Goal: Book appointment/travel/reservation

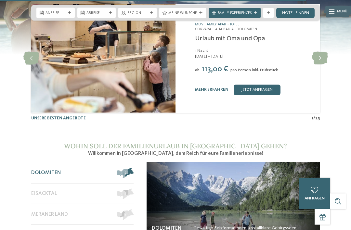
scroll to position [2021, 0]
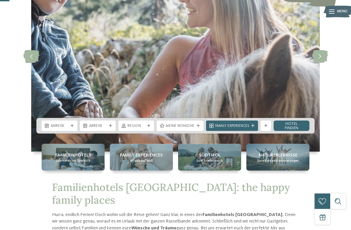
scroll to position [67, 0]
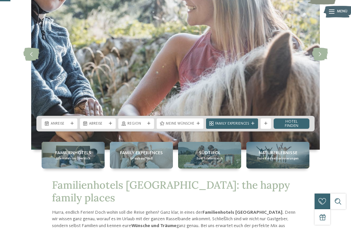
click at [135, 127] on span "Region" at bounding box center [137, 123] width 18 height 5
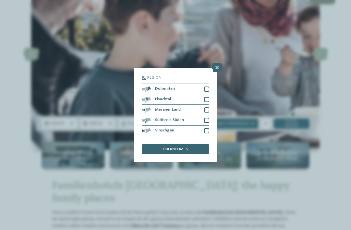
click at [163, 147] on span "übernehmen" at bounding box center [176, 149] width 26 height 4
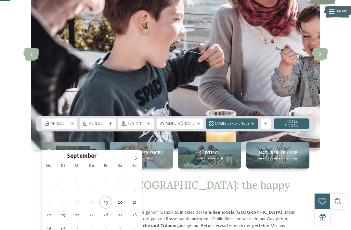
click at [135, 157] on icon at bounding box center [136, 157] width 5 height 5
click at [140, 155] on span at bounding box center [136, 155] width 11 height 11
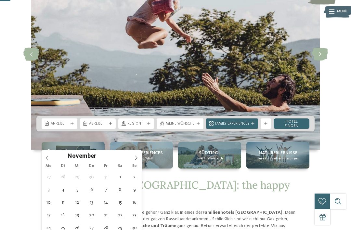
click at [139, 161] on span at bounding box center [136, 155] width 11 height 11
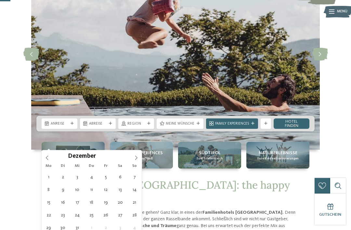
click at [140, 158] on span at bounding box center [136, 155] width 11 height 11
type input "****"
click at [139, 157] on span at bounding box center [136, 155] width 11 height 11
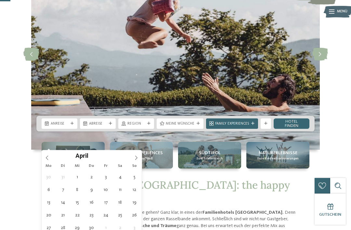
click at [138, 157] on icon at bounding box center [136, 157] width 5 height 5
click at [138, 156] on icon at bounding box center [136, 157] width 5 height 5
click at [136, 156] on icon at bounding box center [136, 157] width 5 height 5
click at [138, 158] on icon at bounding box center [136, 157] width 5 height 5
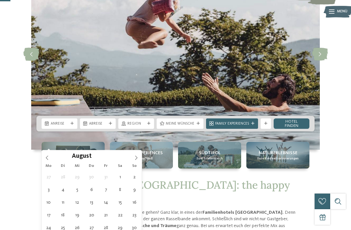
click at [138, 158] on icon at bounding box center [136, 157] width 5 height 5
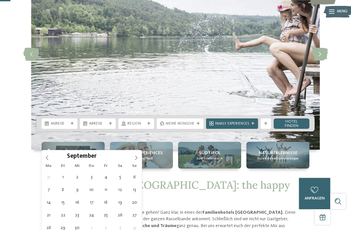
click at [134, 160] on icon at bounding box center [136, 157] width 5 height 5
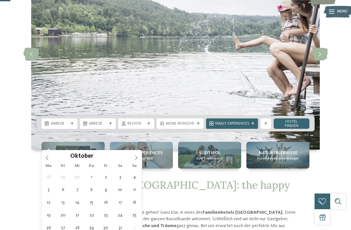
type div "[DATE]"
type input "****"
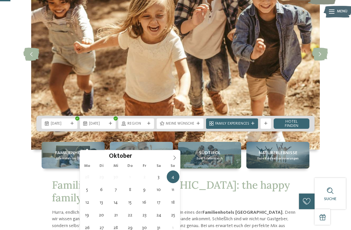
type div "[DATE]"
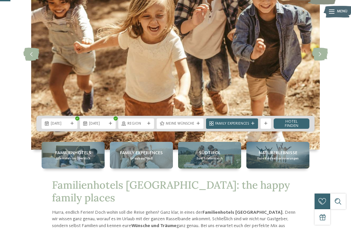
click at [296, 129] on link "Hotel finden" at bounding box center [292, 123] width 36 height 10
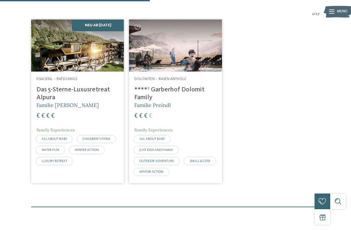
scroll to position [167, 0]
click at [198, 102] on h4 "****ˢ Garberhof Dolomit Family" at bounding box center [175, 94] width 82 height 16
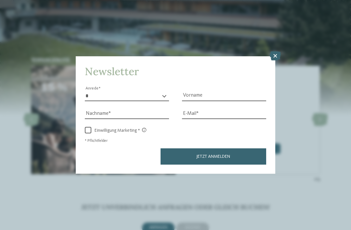
scroll to position [1430, 0]
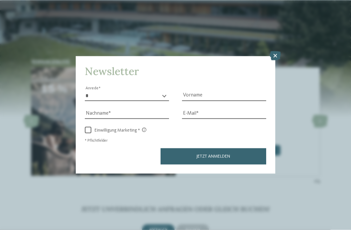
click at [278, 51] on icon at bounding box center [275, 55] width 11 height 9
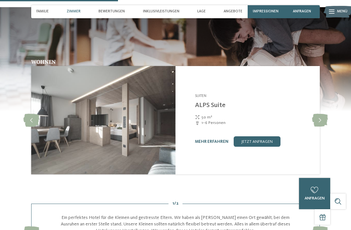
scroll to position [726, 0]
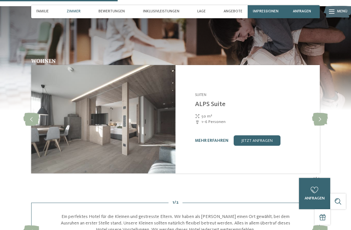
click at [320, 119] on icon at bounding box center [320, 119] width 16 height 13
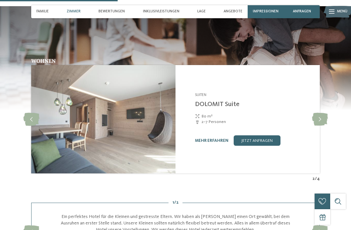
click at [324, 119] on icon at bounding box center [320, 119] width 16 height 13
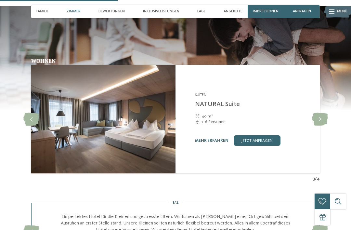
click at [325, 118] on icon at bounding box center [320, 119] width 16 height 13
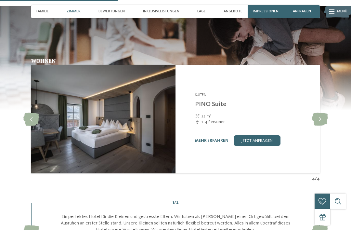
click at [324, 117] on icon at bounding box center [320, 119] width 16 height 13
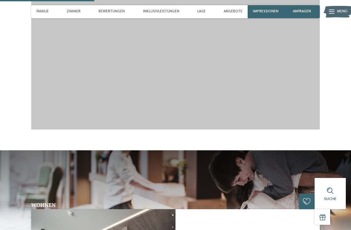
scroll to position [581, 0]
